Goal: Find specific page/section: Find specific page/section

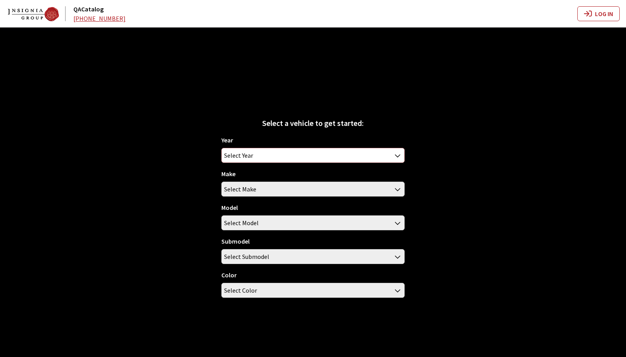
click at [276, 154] on span "Select Year" at bounding box center [313, 155] width 183 height 14
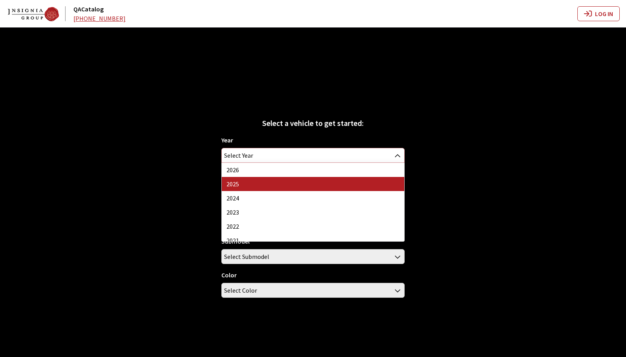
select select "43"
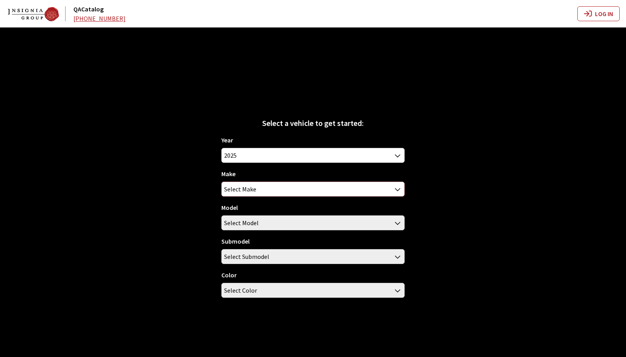
click at [270, 190] on span "Select Make" at bounding box center [313, 189] width 183 height 14
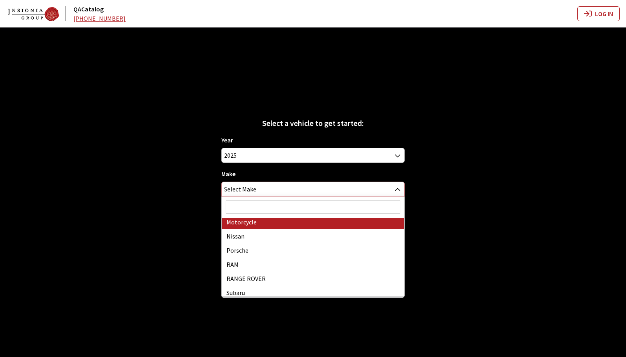
scroll to position [363, 0]
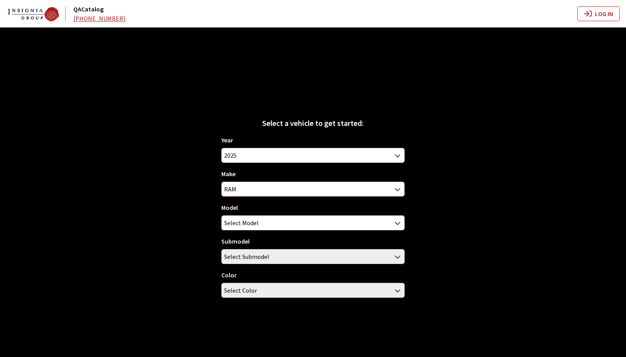
select select "34"
click at [283, 228] on span "Select Model" at bounding box center [313, 223] width 183 height 14
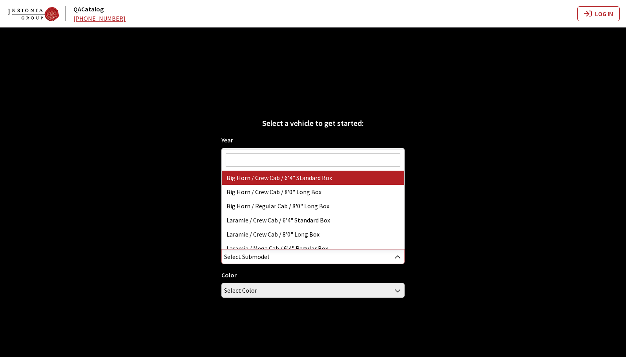
click at [280, 255] on span "Select Submodel" at bounding box center [313, 257] width 183 height 14
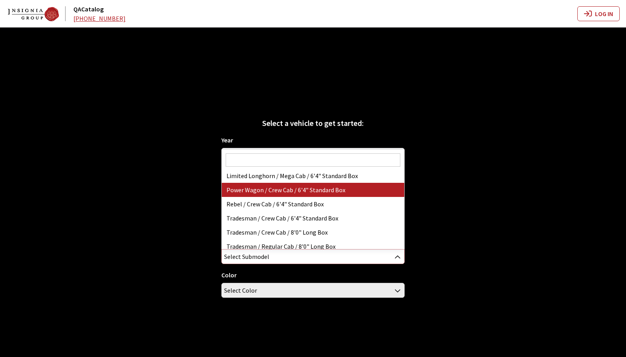
scroll to position [162, 0]
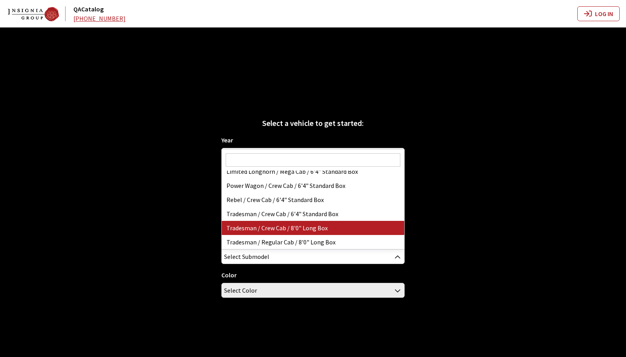
click at [96, 231] on div "Select a vehicle to get started: Year [DATE] 2025 2024 2023 2022 2021 2020 2019…" at bounding box center [313, 205] width 626 height 357
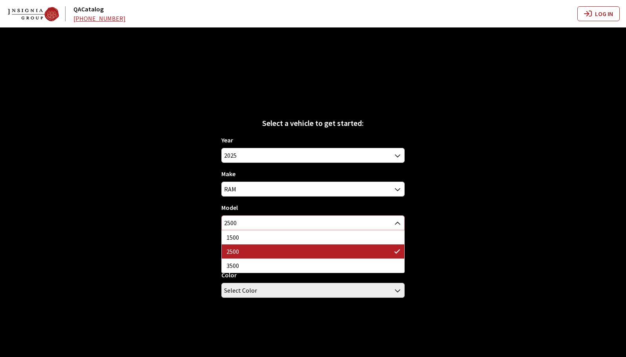
click at [271, 224] on span "2500" at bounding box center [313, 223] width 183 height 14
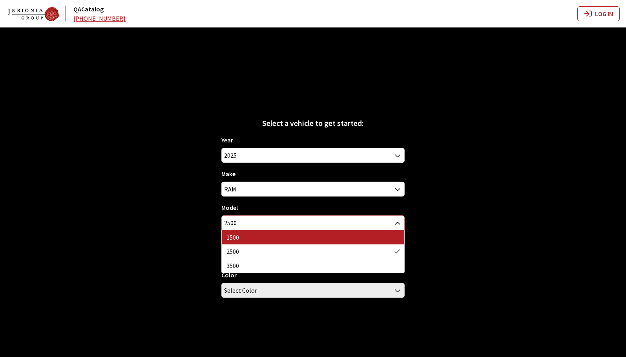
select select "1113"
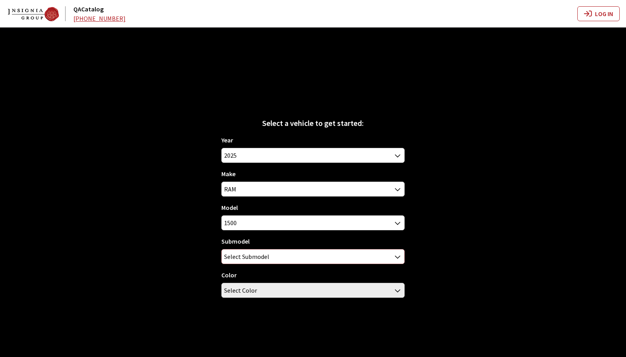
click at [387, 257] on span "Select Submodel" at bounding box center [313, 257] width 183 height 14
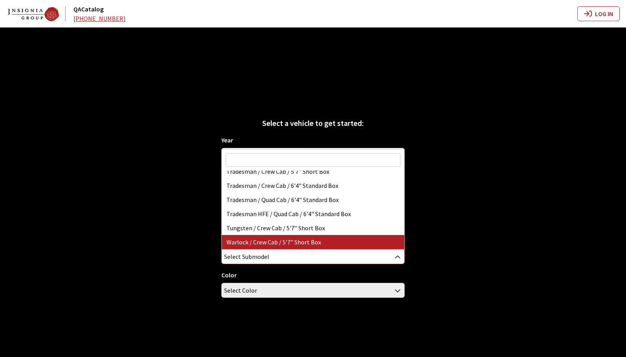
select select "3026"
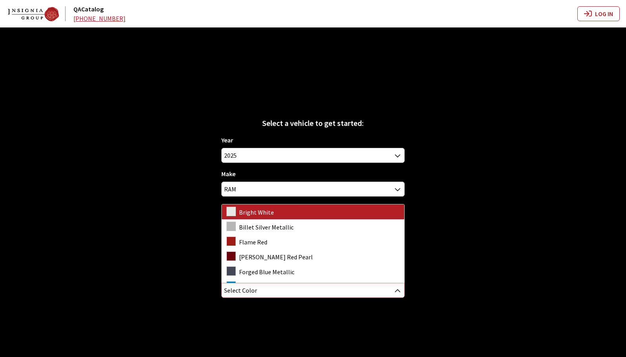
click at [276, 293] on span "Select Color" at bounding box center [313, 291] width 183 height 14
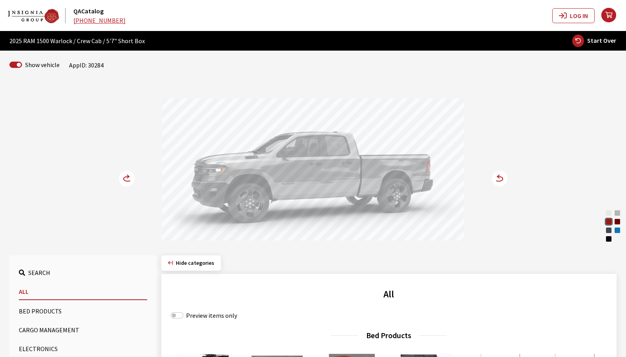
click at [609, 214] on div "Bright White" at bounding box center [609, 213] width 8 height 8
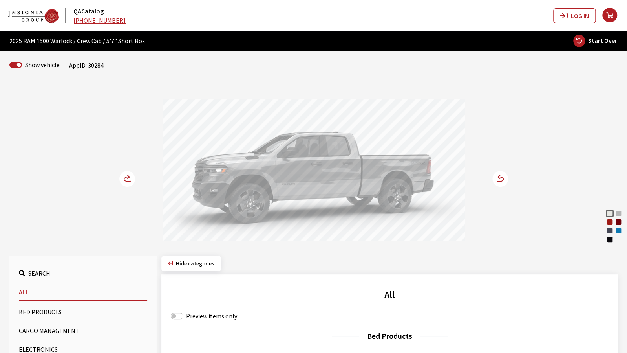
click at [501, 177] on circle at bounding box center [500, 179] width 16 height 16
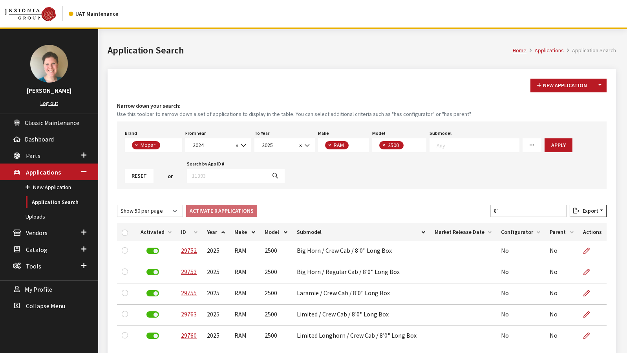
select select "3"
select select "2024"
select select "2025"
select select "34"
select select "1085"
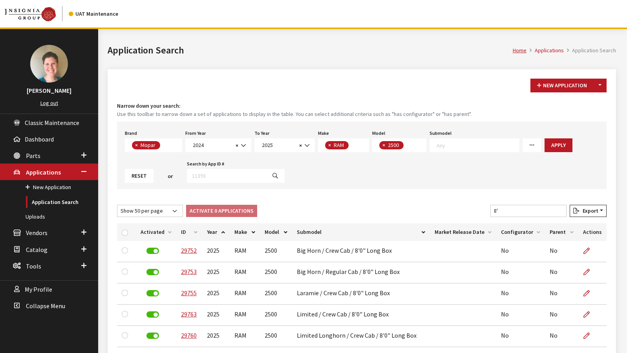
select select "50"
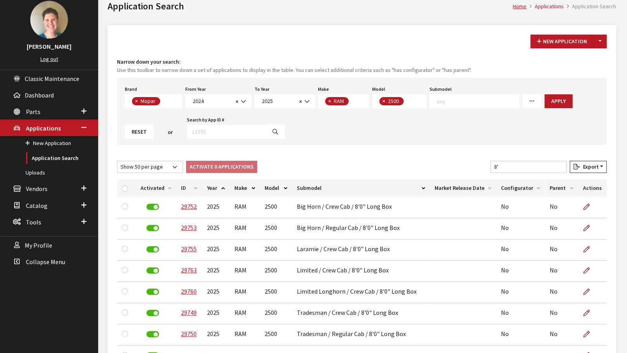
scroll to position [16, 0]
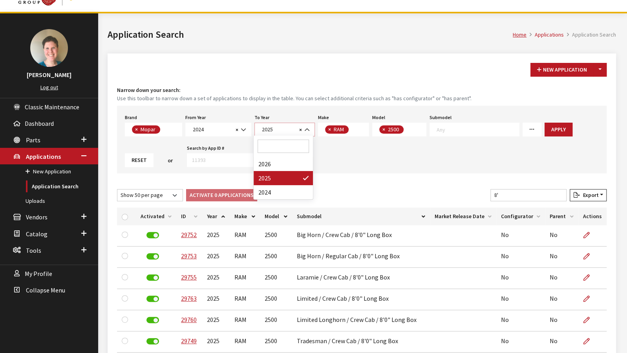
click at [281, 132] on span "× 2025" at bounding box center [284, 130] width 60 height 14
select select "2026"
select select
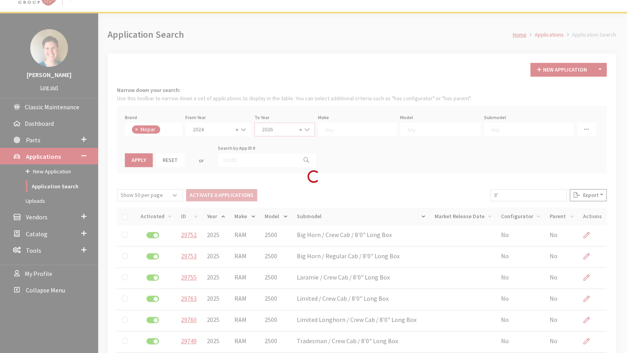
scroll to position [37, 0]
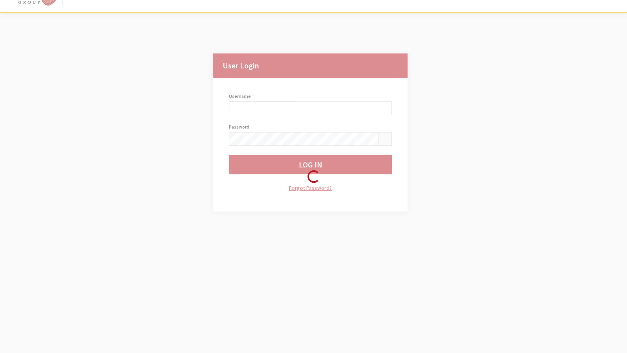
type input "jkrause"
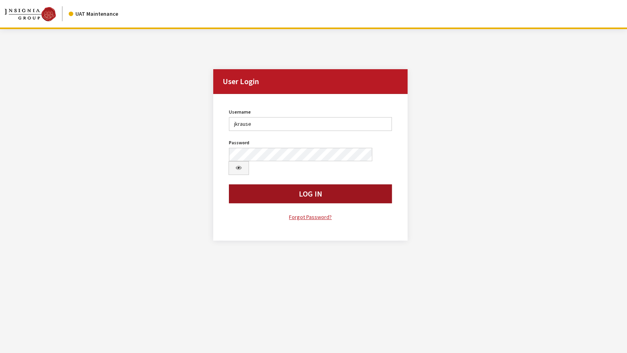
click at [339, 184] on button "Log In" at bounding box center [310, 193] width 163 height 19
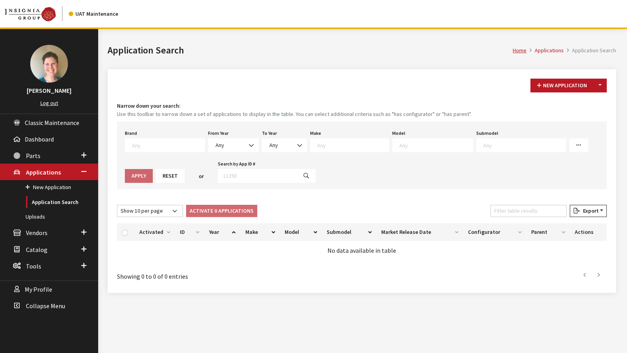
scroll to position [0, 0]
click at [152, 148] on span at bounding box center [165, 145] width 80 height 14
type textarea "mo"
select select "3"
select select
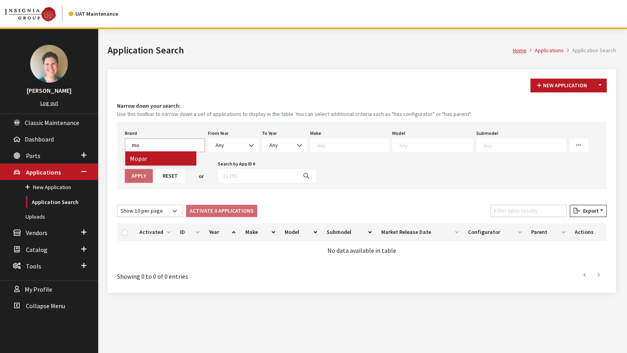
select select
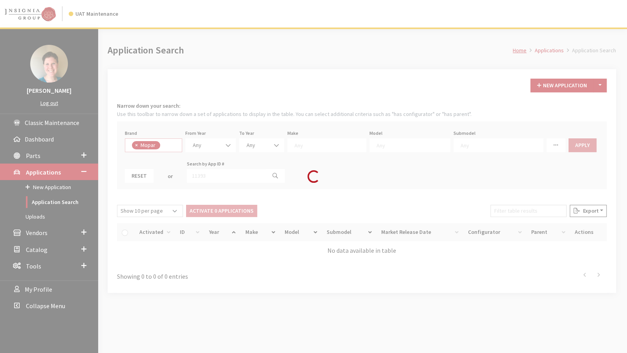
scroll to position [164, 0]
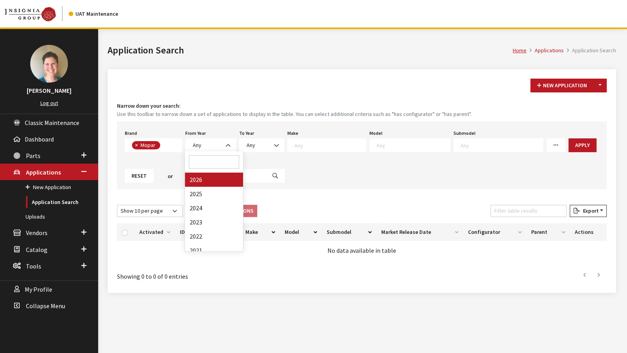
click at [226, 141] on b at bounding box center [226, 141] width 0 height 0
select select "2024"
select select
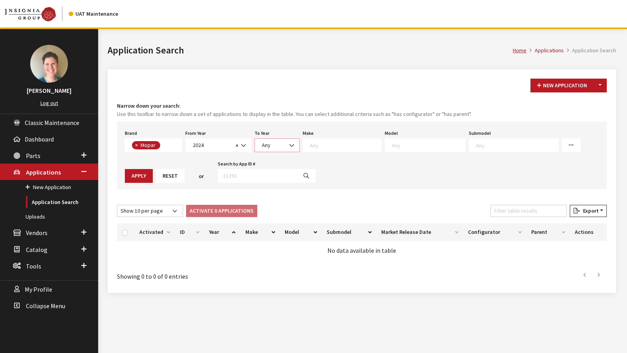
click at [286, 143] on span at bounding box center [292, 145] width 13 height 13
select select "2026"
select select
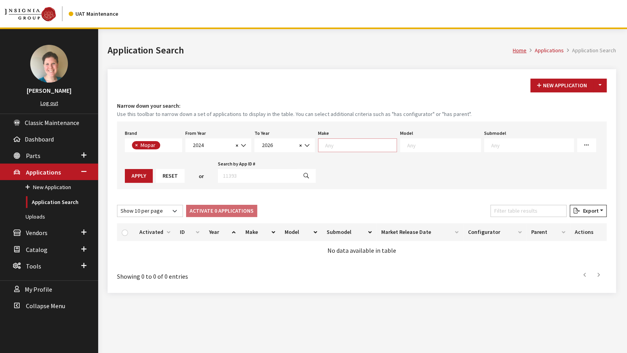
click at [344, 144] on textarea "Search" at bounding box center [360, 144] width 71 height 7
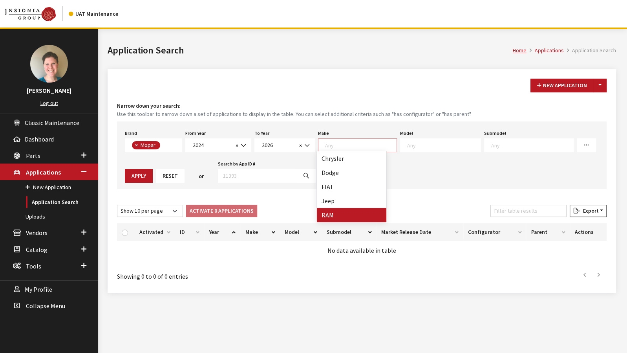
select select "34"
select select
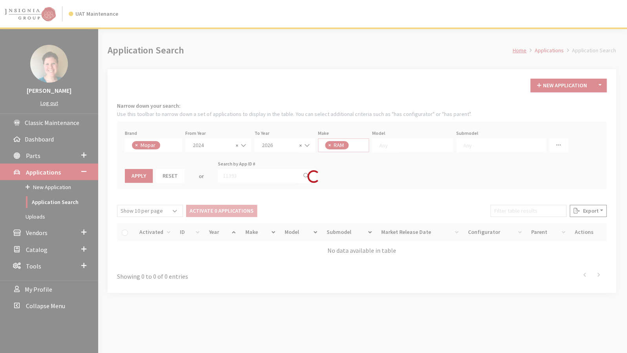
scroll to position [15, 0]
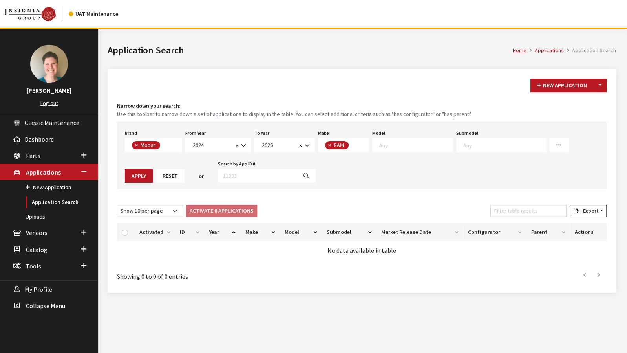
click at [409, 141] on textarea "Search" at bounding box center [415, 144] width 73 height 7
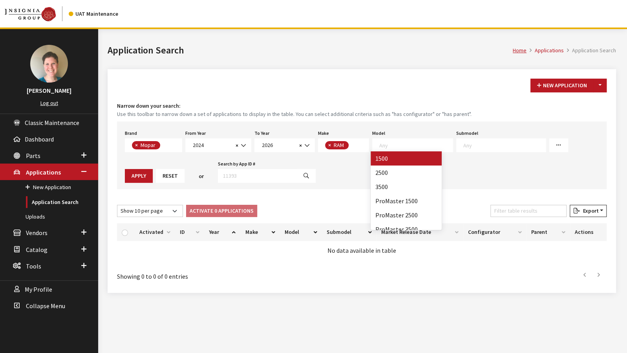
select select "1113"
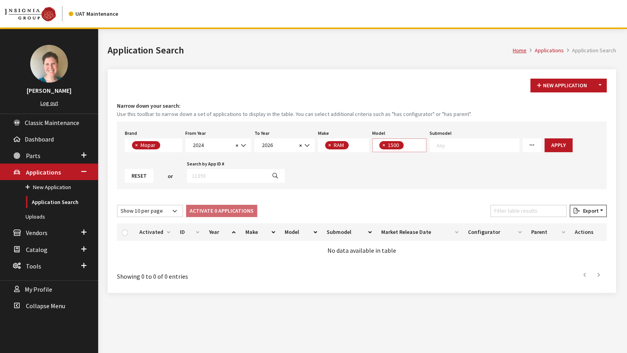
scroll to position [0, 0]
click at [408, 144] on span "× 1500" at bounding box center [399, 145] width 54 height 14
select select
click at [482, 145] on textarea "Search" at bounding box center [504, 144] width 82 height 7
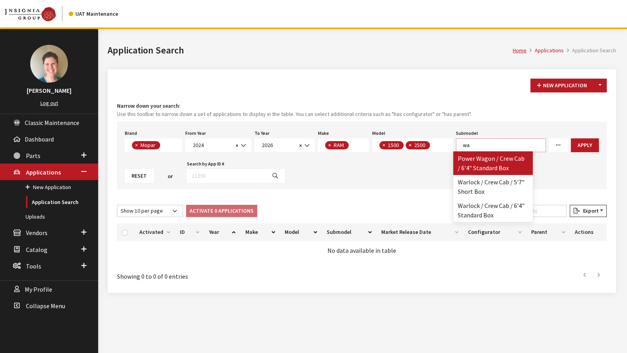
type textarea "w"
click at [485, 123] on div "Brand Any Acura Alfa Romeo Audi Bentley BMW DoubleTake Ford GM Honda Hyundai In…" at bounding box center [362, 155] width 490 height 68
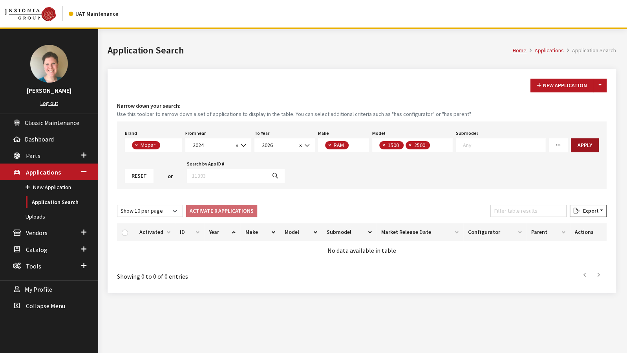
click at [577, 143] on button "Apply" at bounding box center [585, 145] width 28 height 14
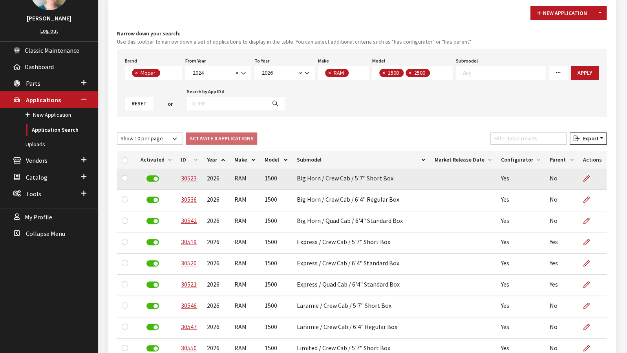
scroll to position [79, 0]
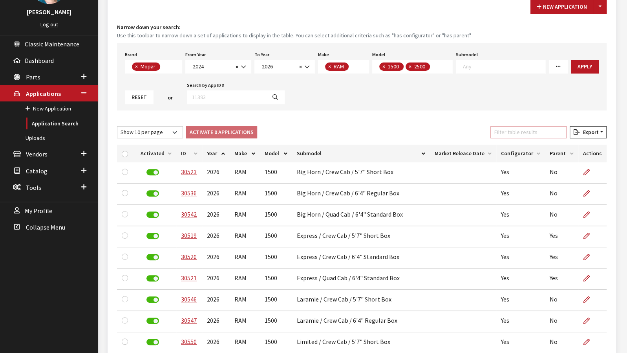
click at [517, 132] on input "Filter table results" at bounding box center [528, 132] width 76 height 12
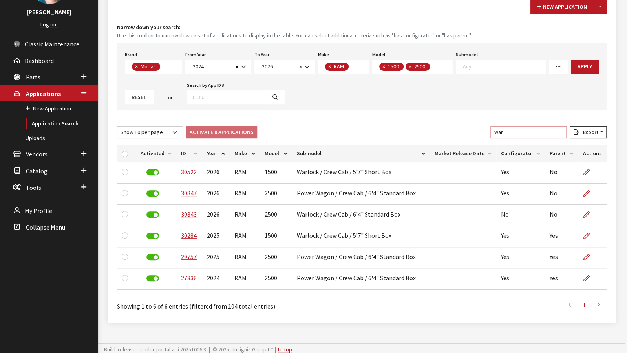
scroll to position [29, 0]
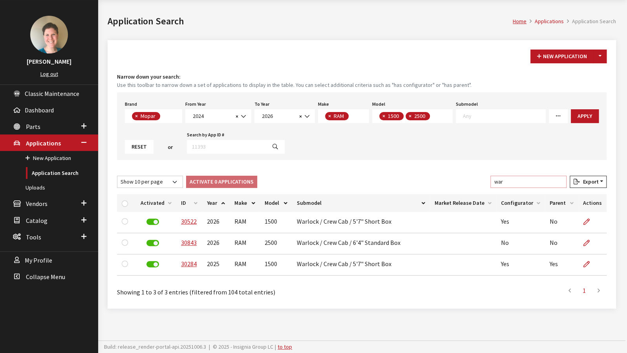
type input "war"
